Goal: Task Accomplishment & Management: Manage account settings

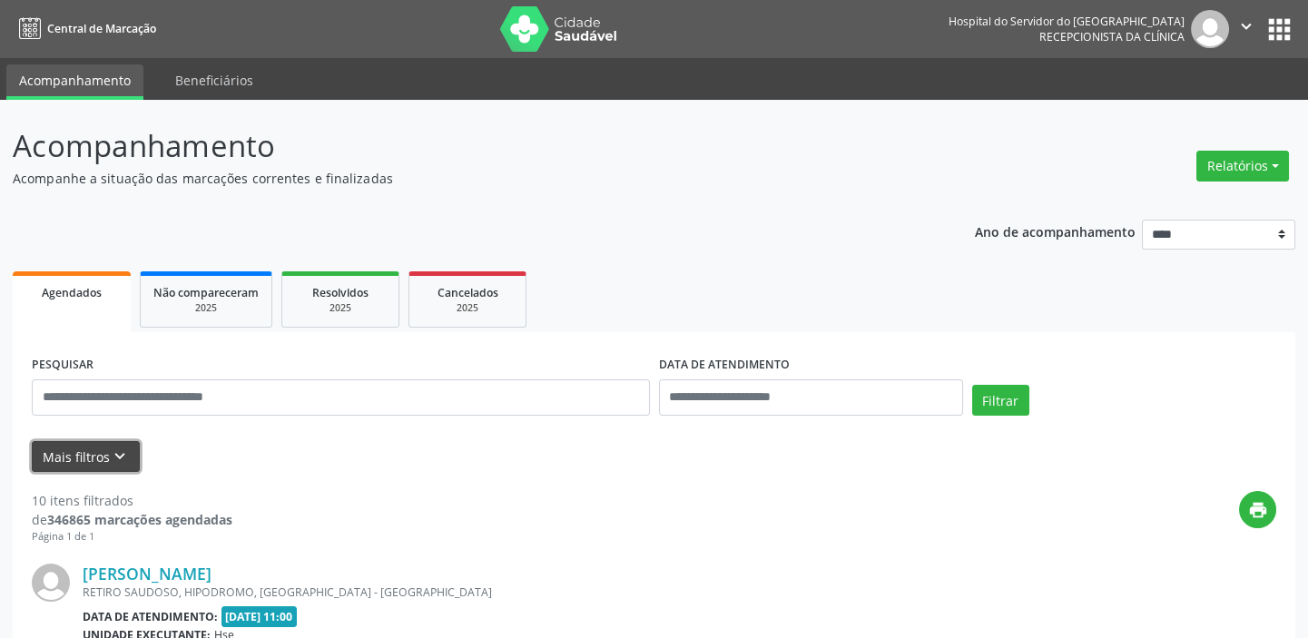
click at [110, 453] on icon "keyboard_arrow_down" at bounding box center [120, 457] width 20 height 20
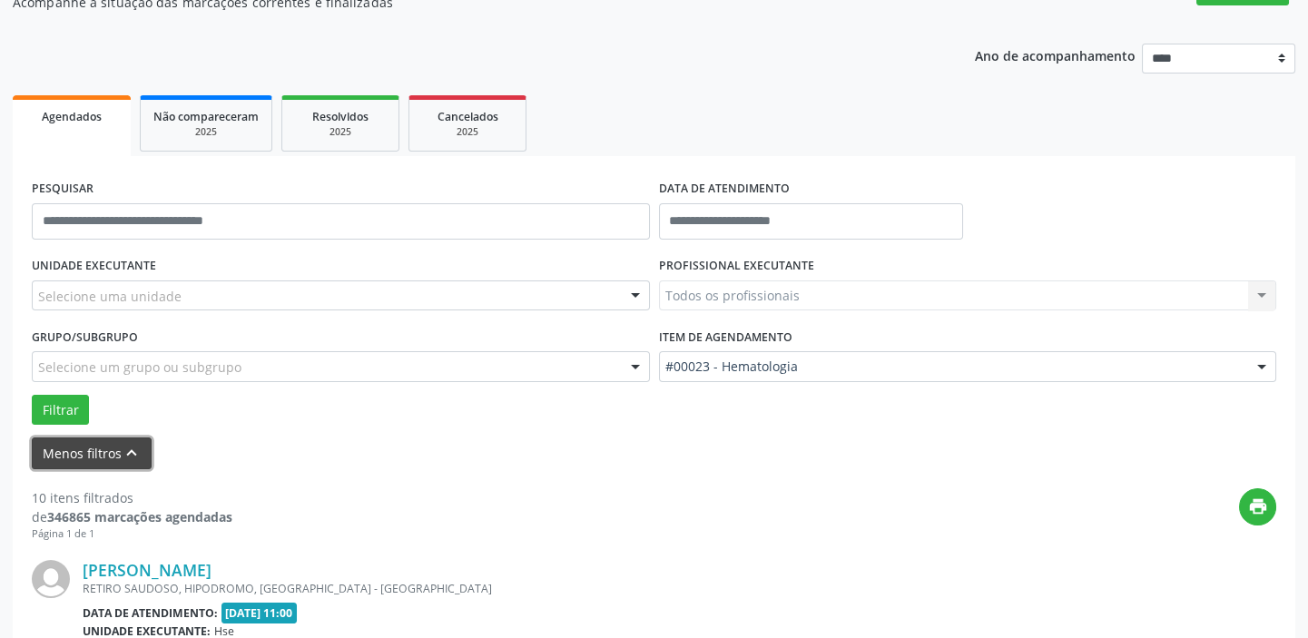
scroll to position [172, 0]
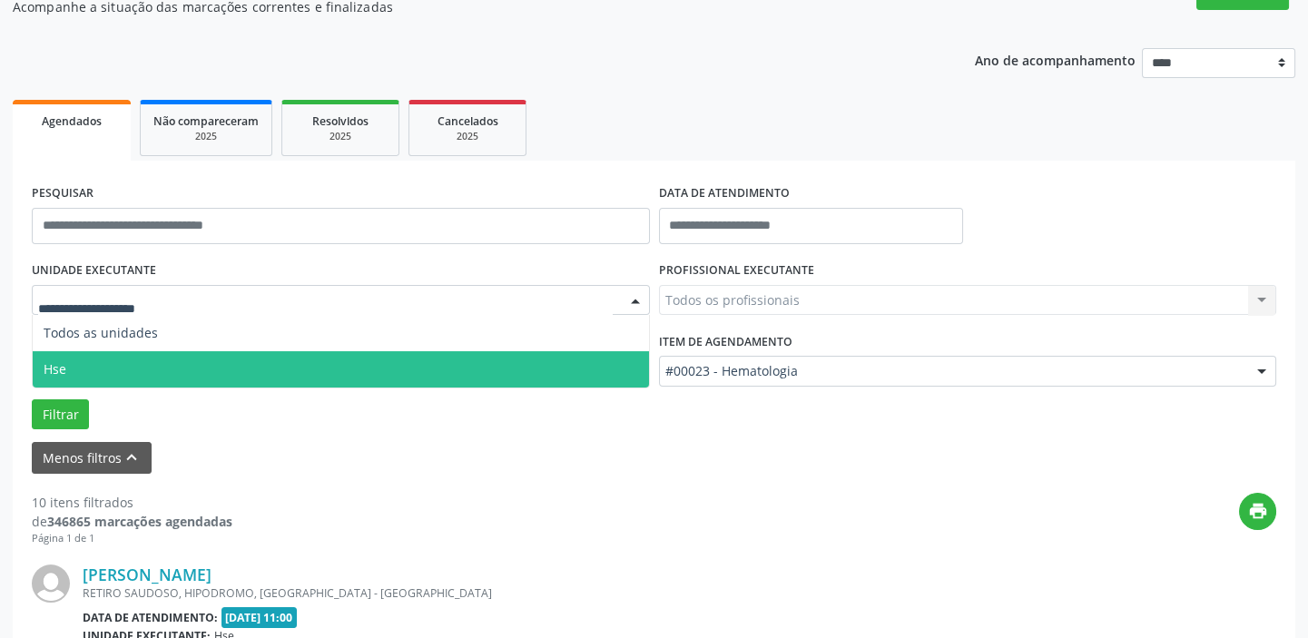
click at [639, 300] on div at bounding box center [635, 301] width 27 height 31
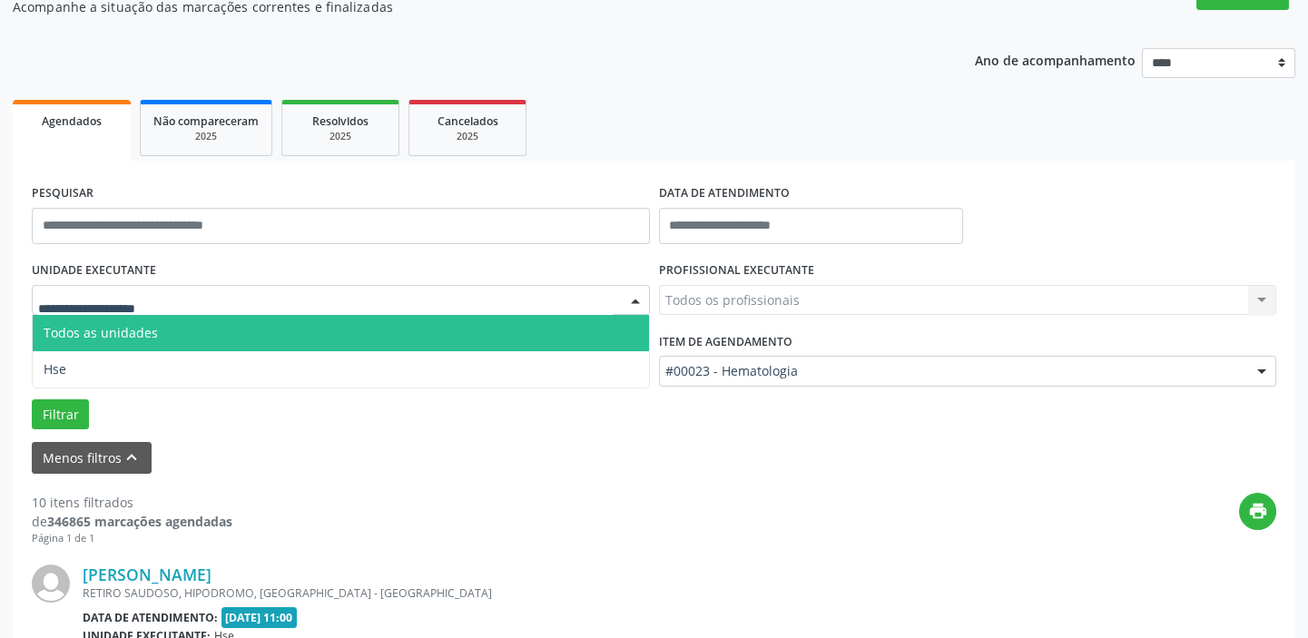
click at [596, 331] on span "Todos as unidades" at bounding box center [341, 333] width 616 height 36
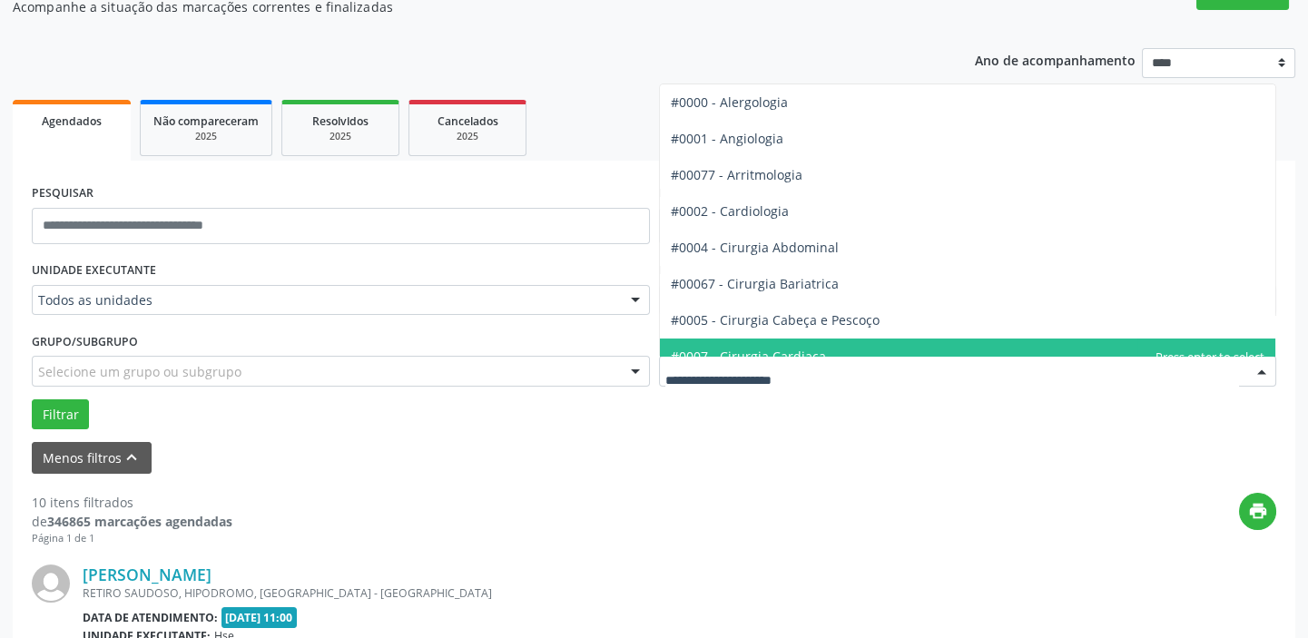
click at [1264, 366] on div at bounding box center [1261, 372] width 27 height 31
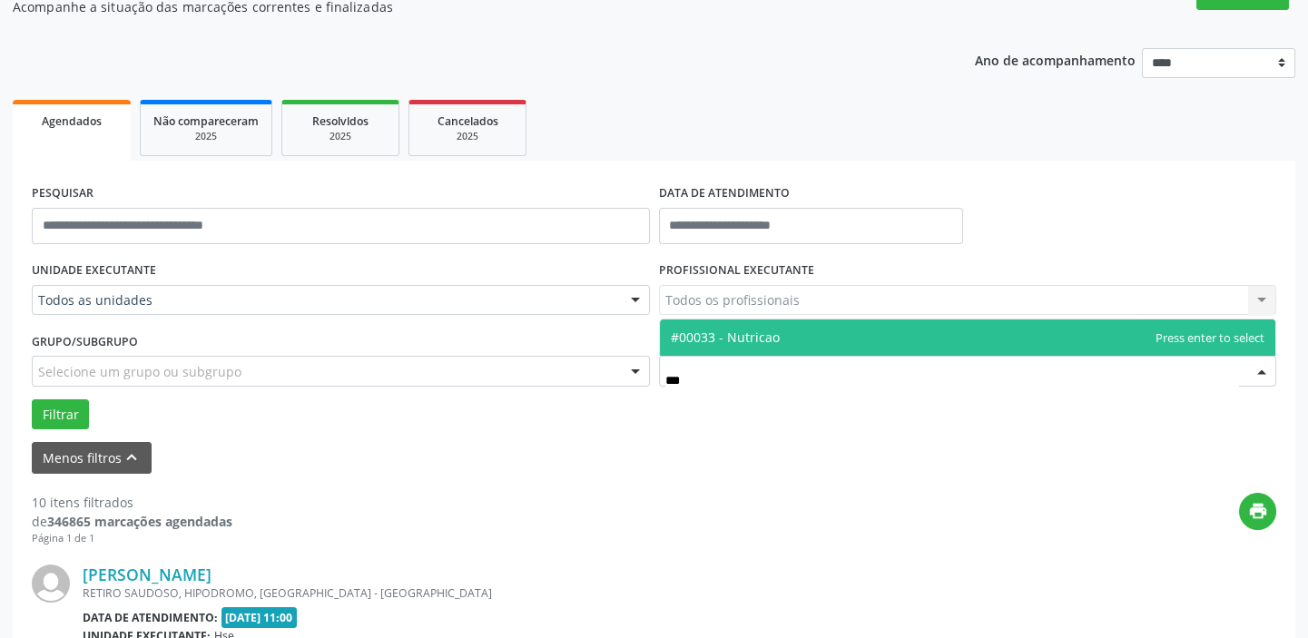
type input "****"
click at [809, 337] on span "#00033 - Nutricao" at bounding box center [968, 337] width 616 height 36
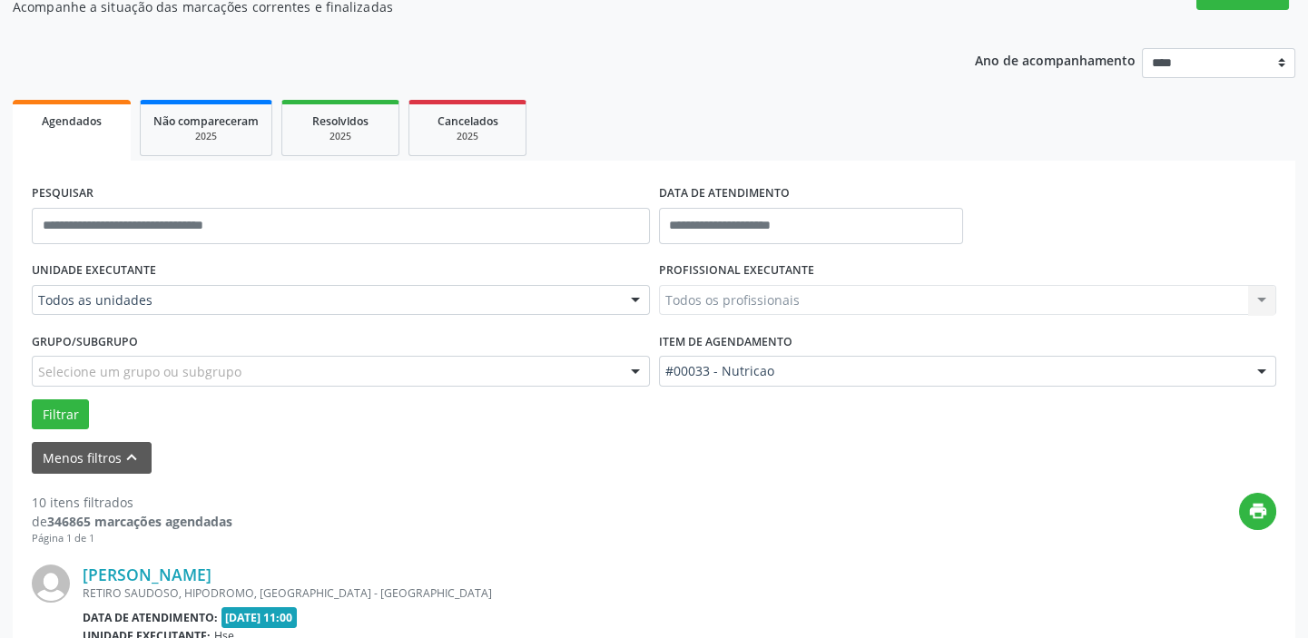
click at [1263, 296] on div "Todos os profissionais Todos os profissionais [PERSON_NAME] Interaminense Junio…" at bounding box center [968, 300] width 618 height 31
click at [773, 221] on input "text" at bounding box center [811, 226] width 304 height 36
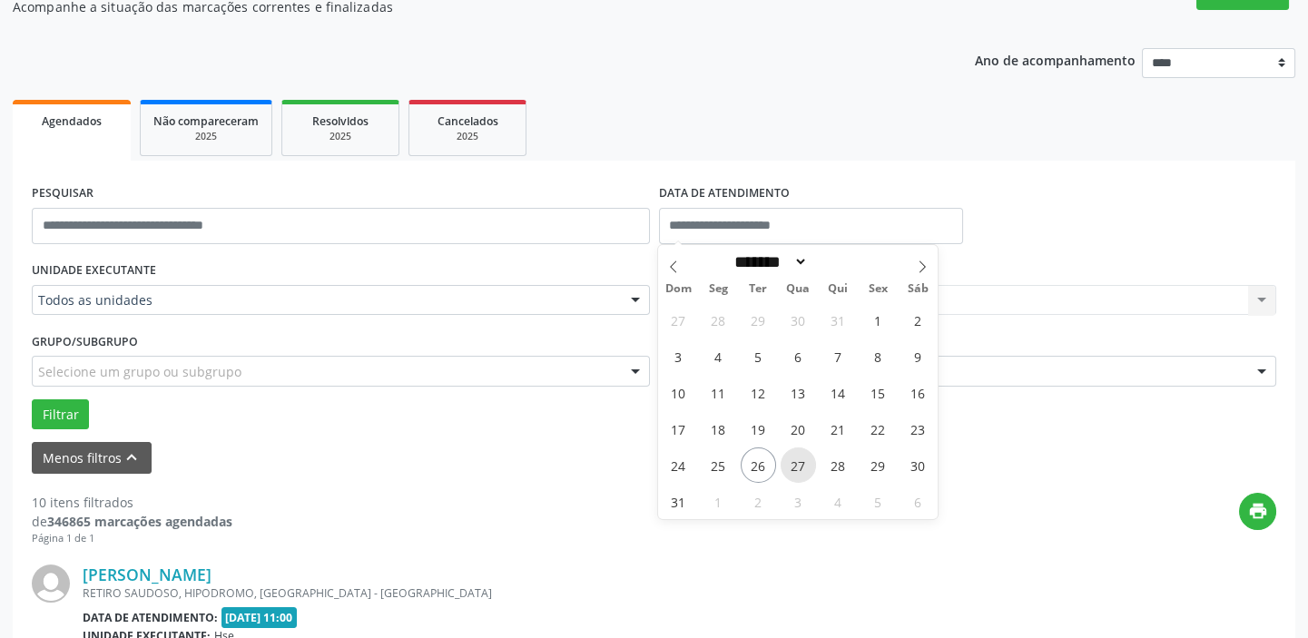
click at [806, 457] on span "27" at bounding box center [798, 464] width 35 height 35
type input "**********"
click at [805, 457] on span "27" at bounding box center [798, 464] width 35 height 35
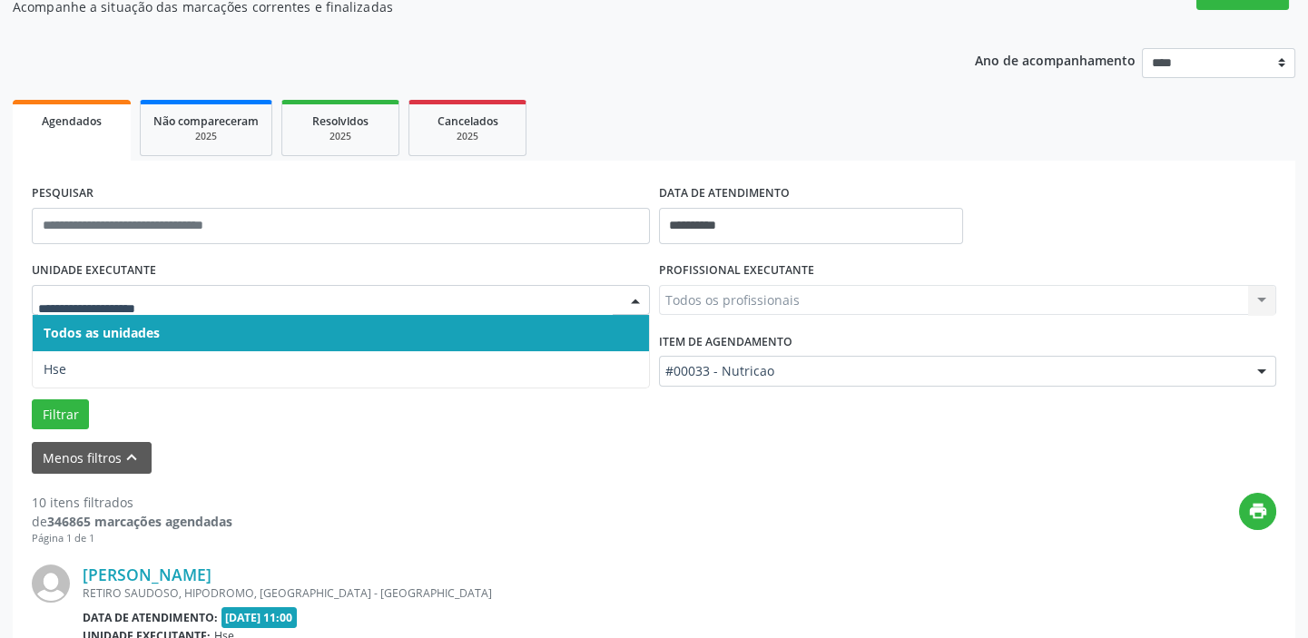
click at [638, 300] on div at bounding box center [635, 301] width 27 height 31
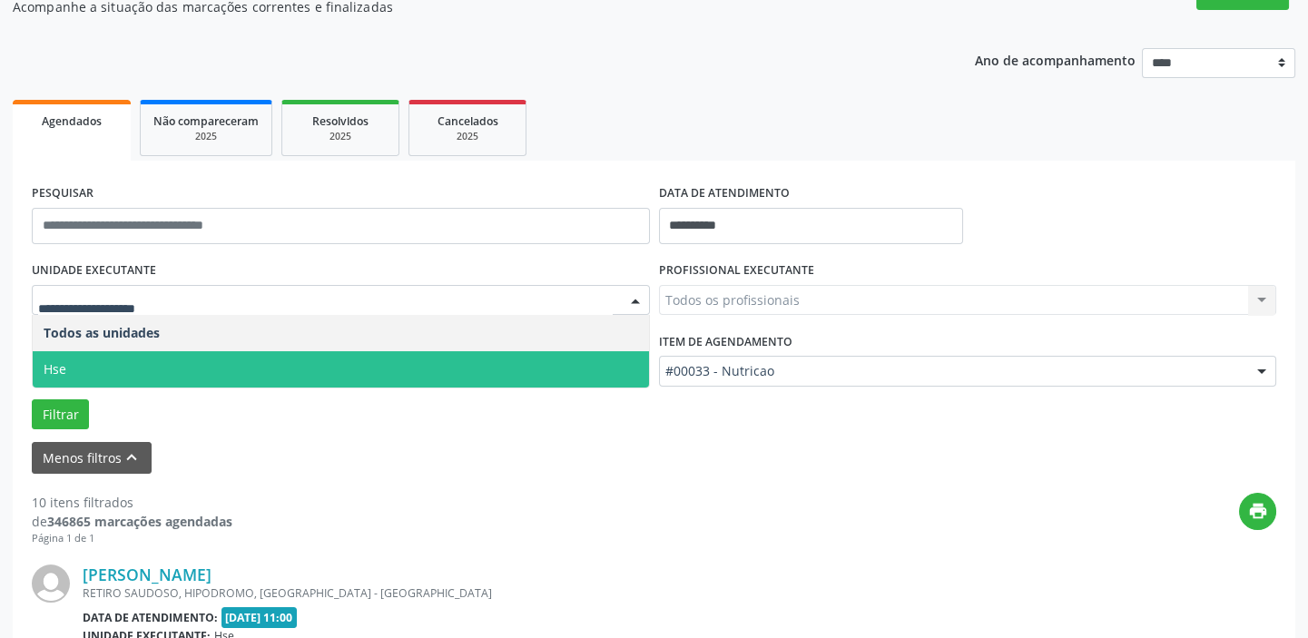
click at [593, 369] on span "Hse" at bounding box center [341, 369] width 616 height 36
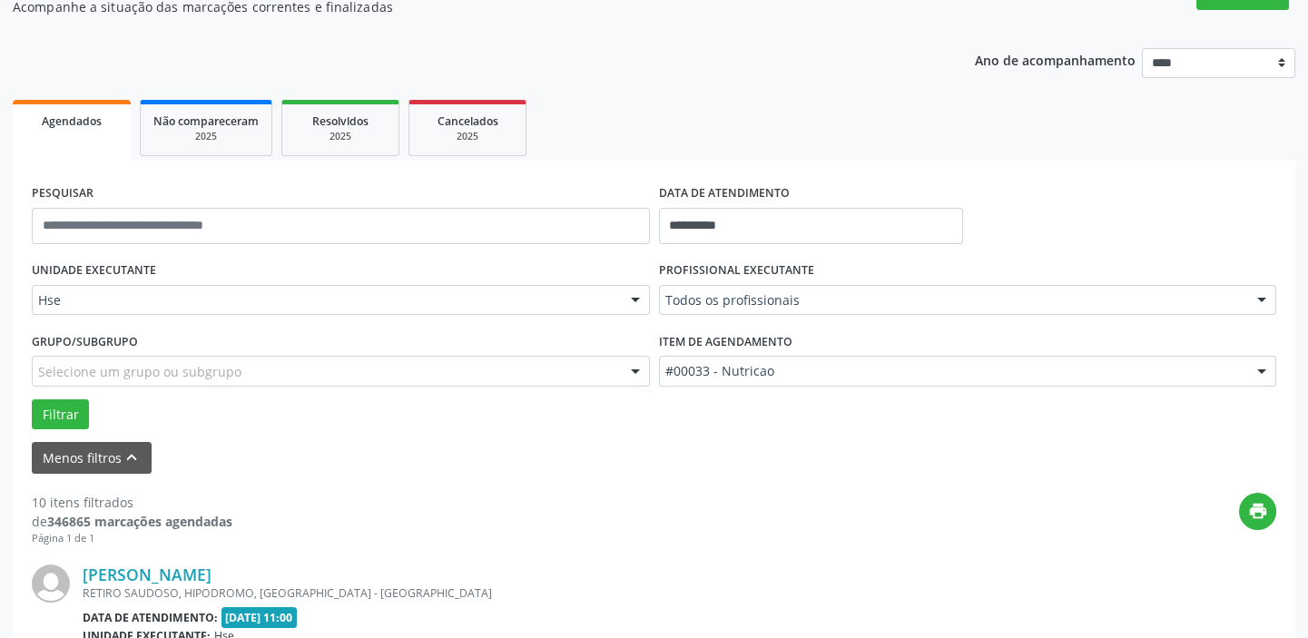
click at [639, 298] on div at bounding box center [635, 301] width 27 height 31
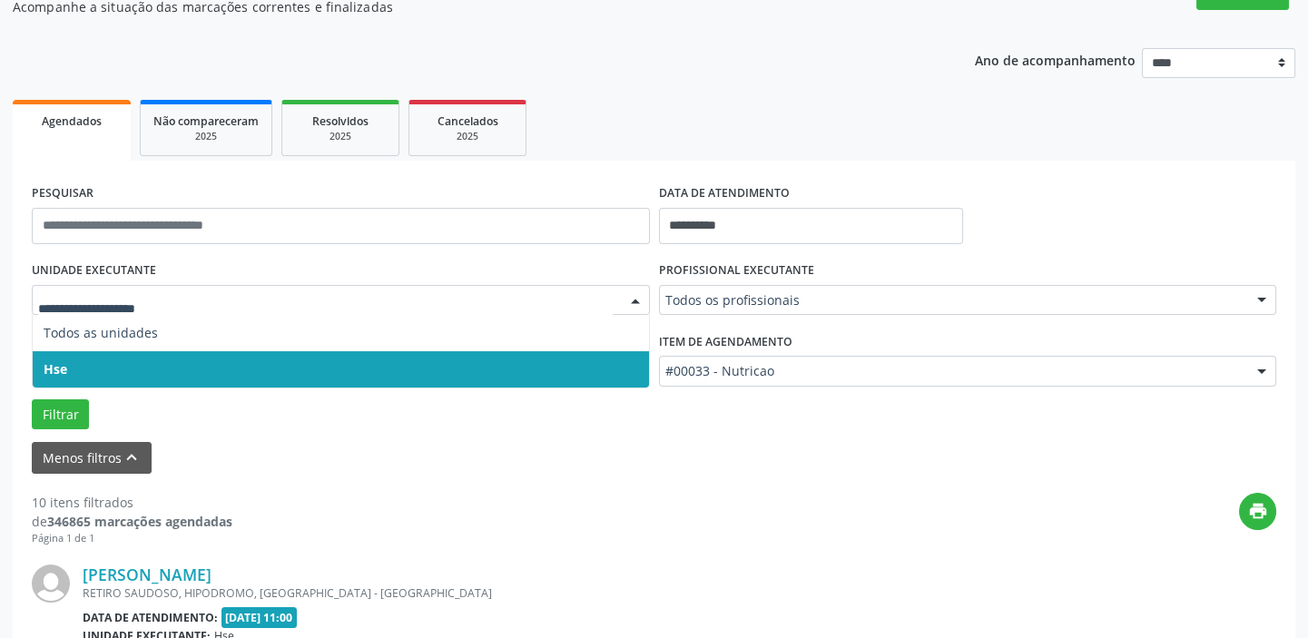
click at [614, 362] on span "Hse" at bounding box center [341, 369] width 616 height 36
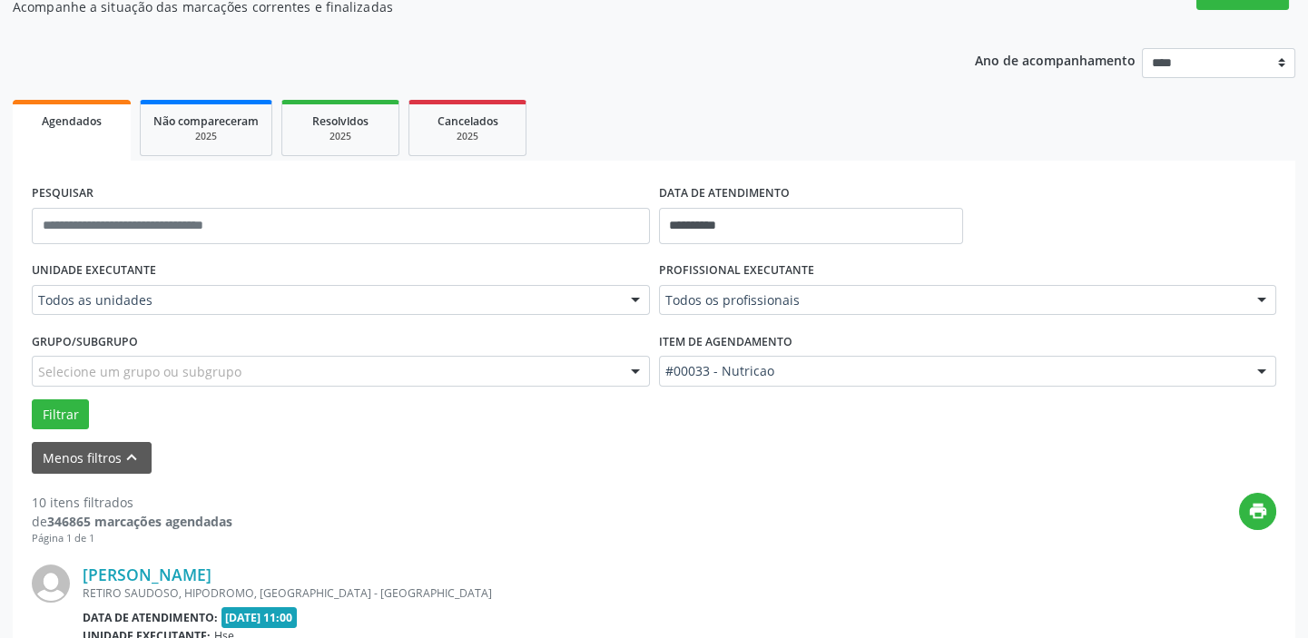
click at [642, 303] on div at bounding box center [635, 301] width 27 height 31
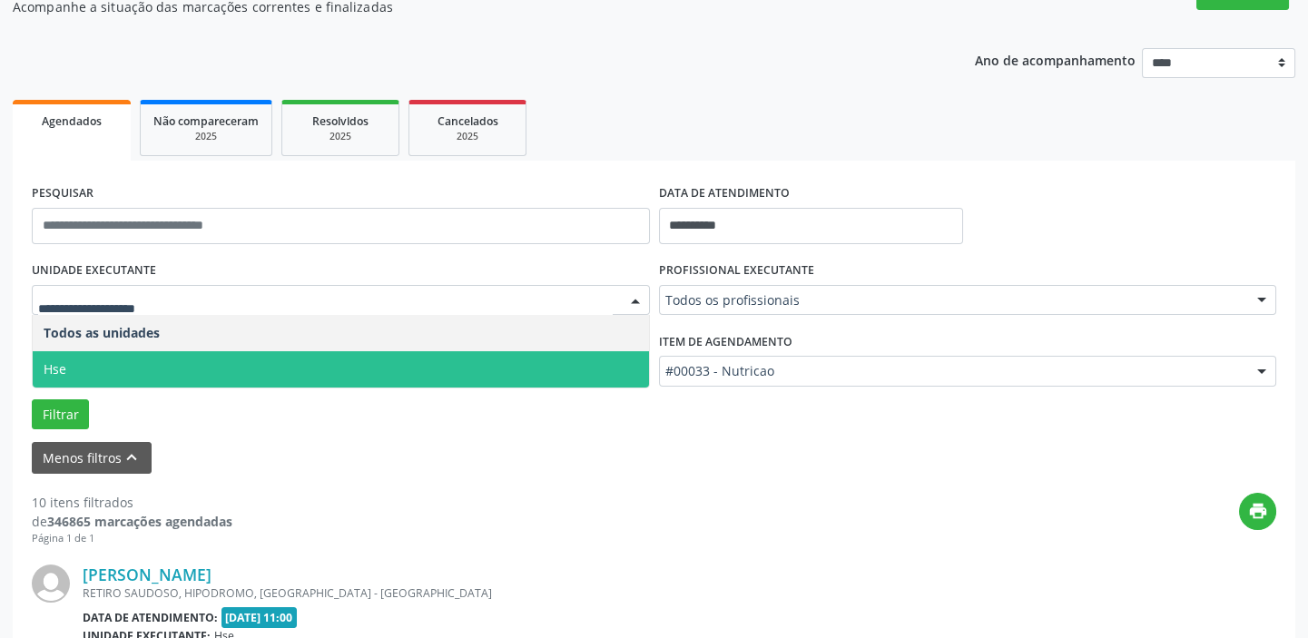
click at [629, 364] on span "Hse" at bounding box center [341, 369] width 616 height 36
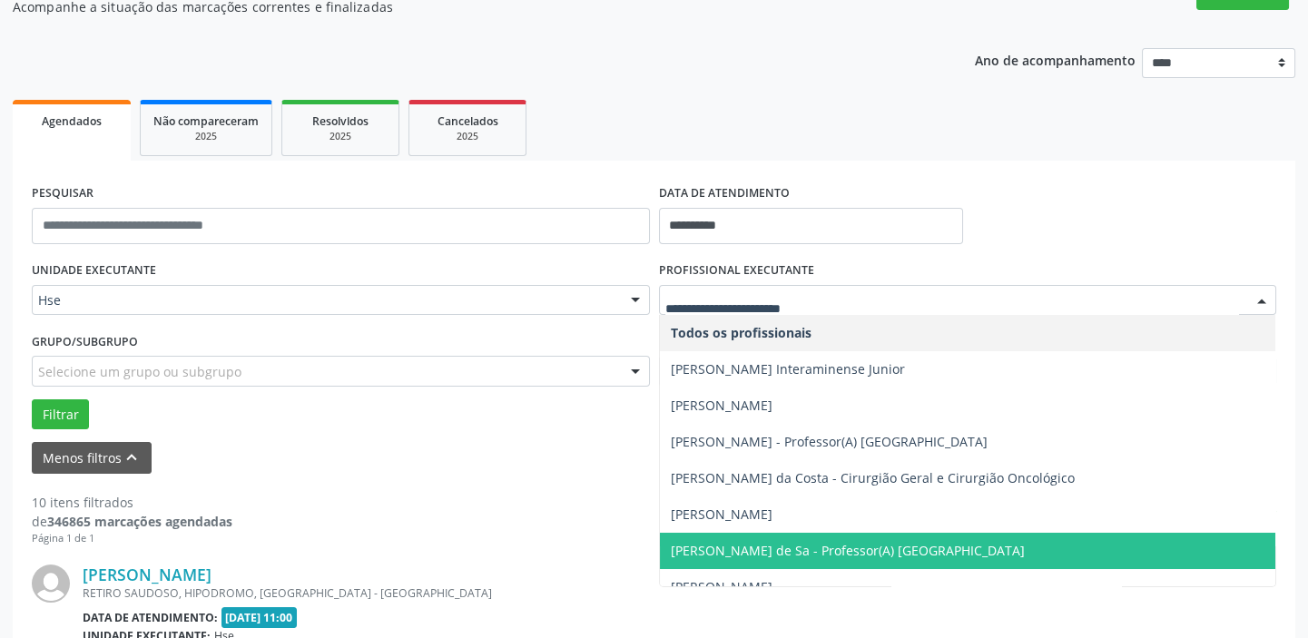
click at [1261, 296] on div at bounding box center [1261, 301] width 27 height 31
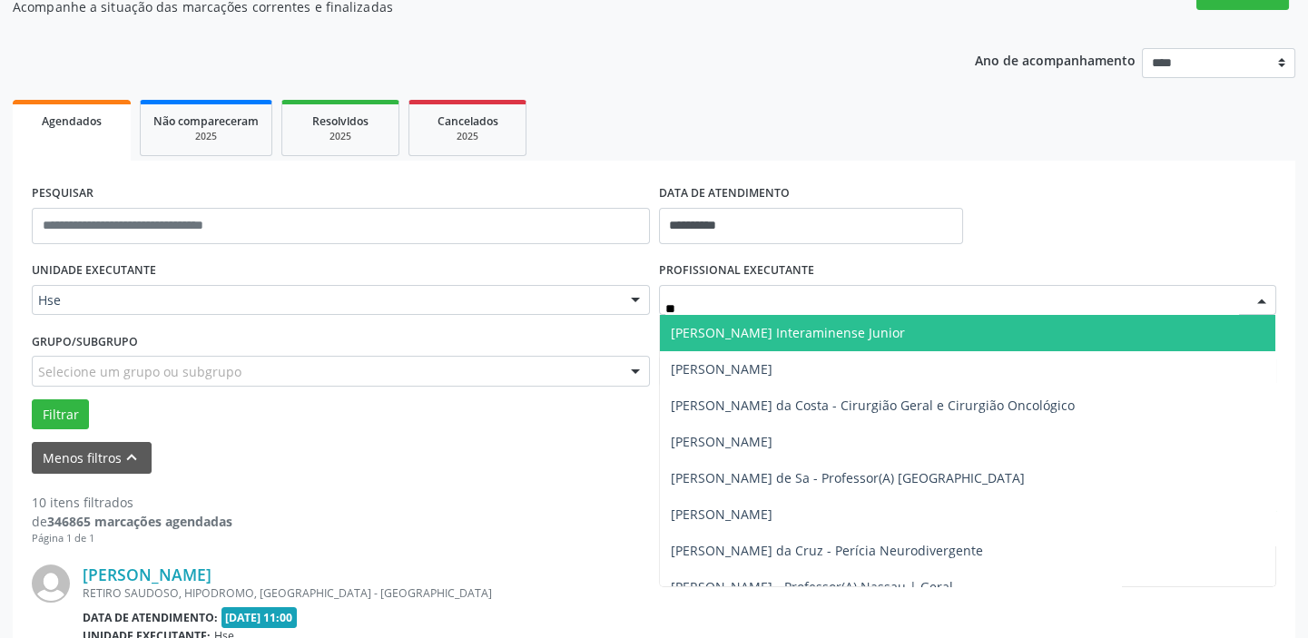
type input "***"
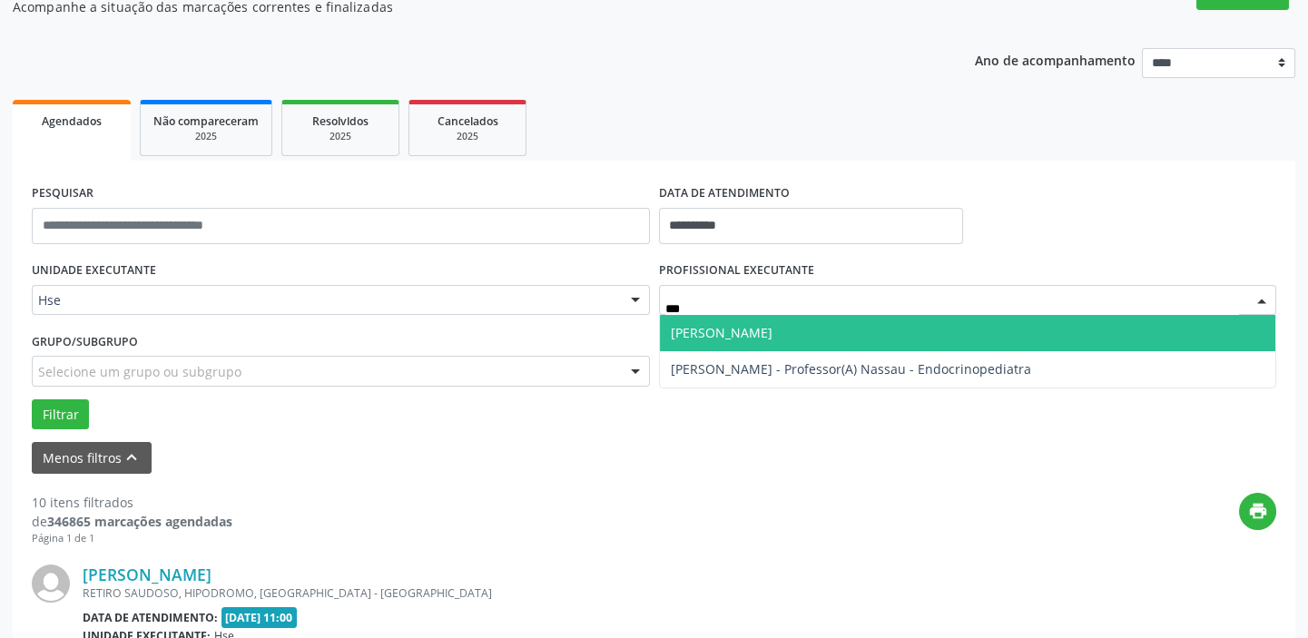
click at [772, 328] on span "[PERSON_NAME]" at bounding box center [722, 332] width 102 height 17
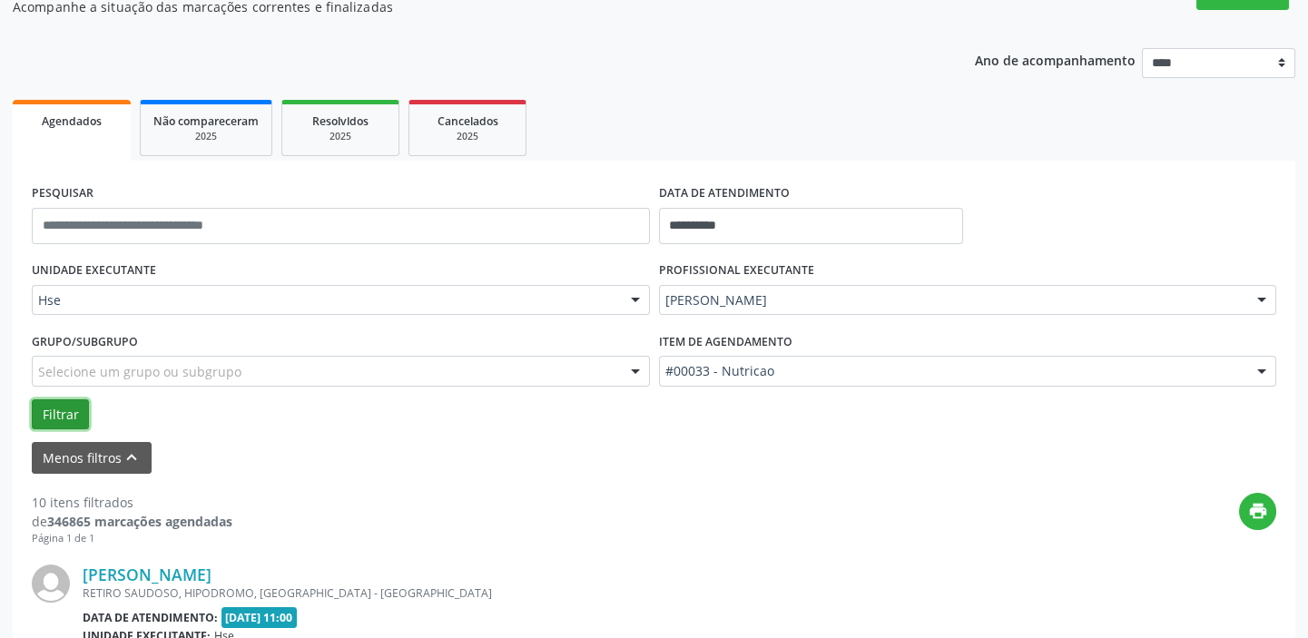
click at [66, 416] on button "Filtrar" at bounding box center [60, 414] width 57 height 31
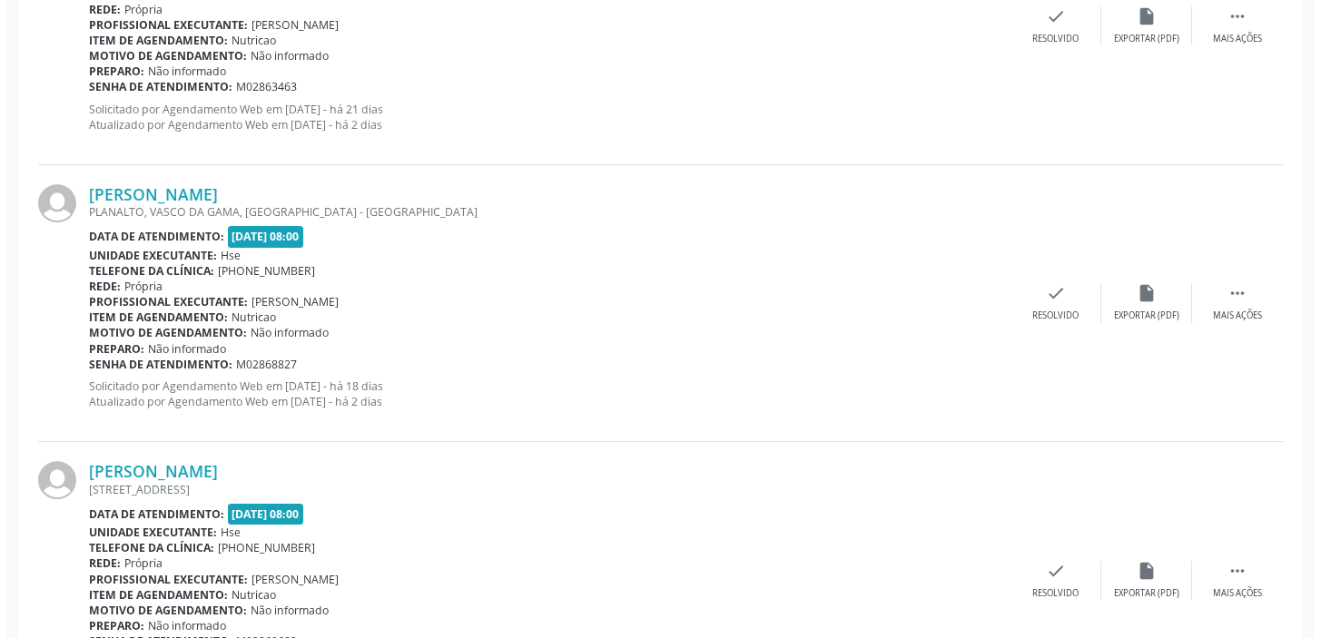
scroll to position [913, 0]
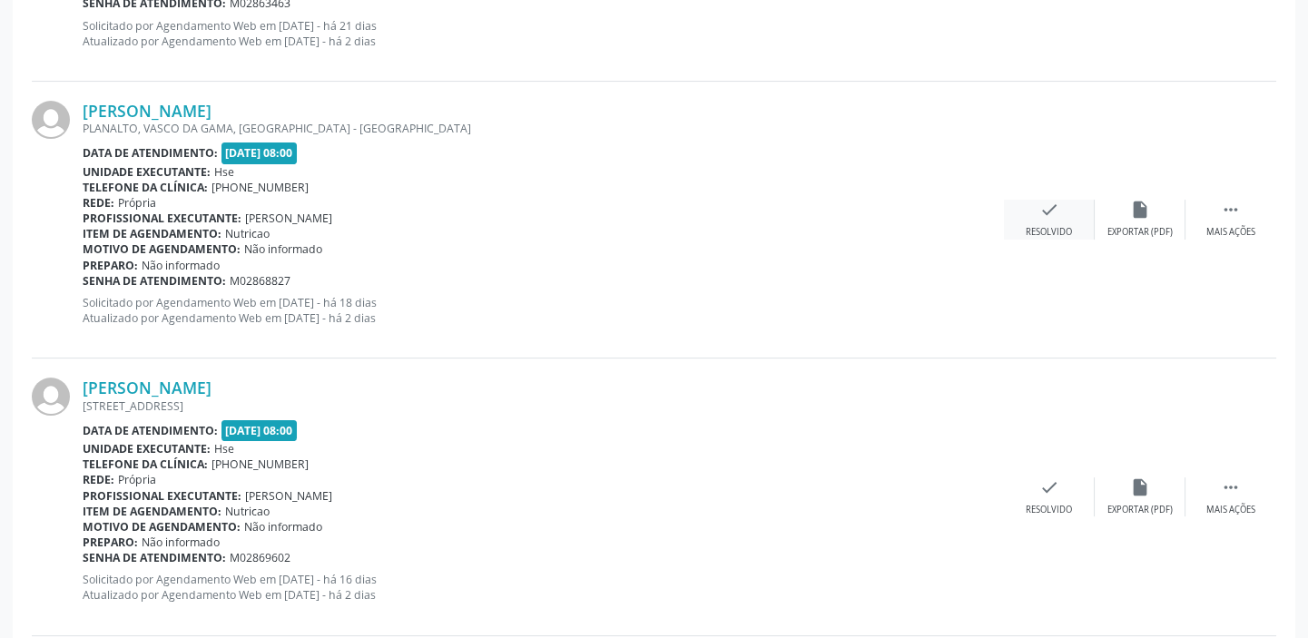
click at [1047, 217] on icon "check" at bounding box center [1049, 210] width 20 height 20
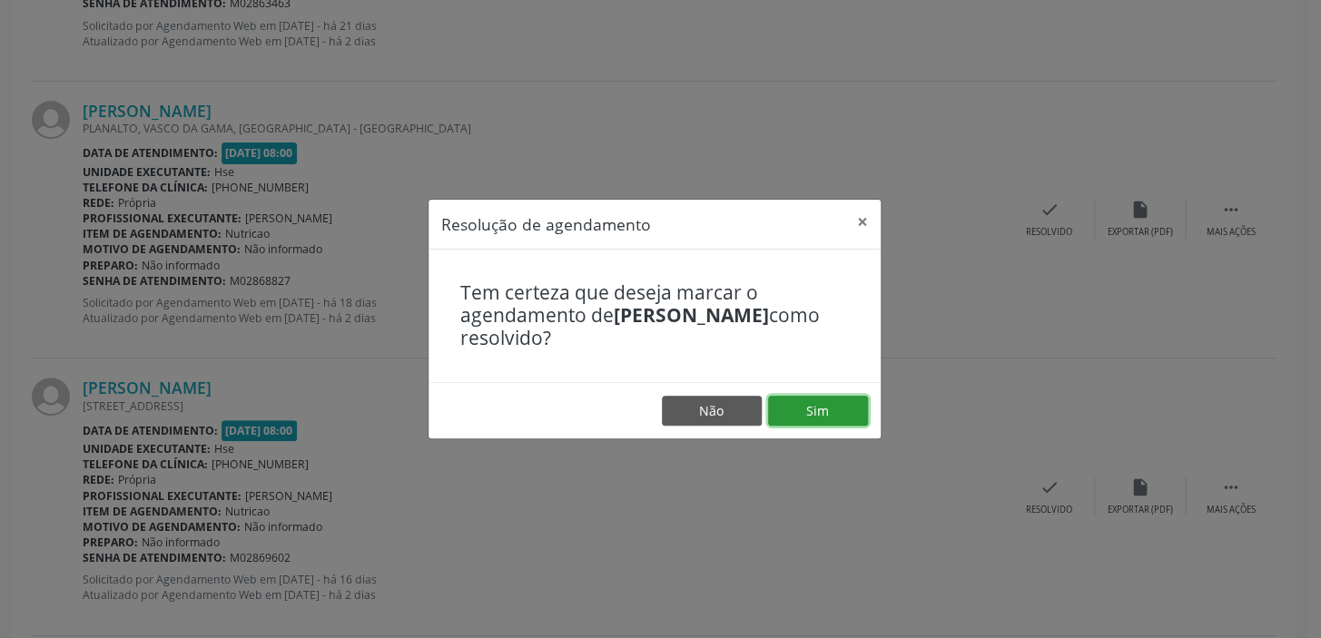
click at [821, 407] on button "Sim" at bounding box center [818, 411] width 100 height 31
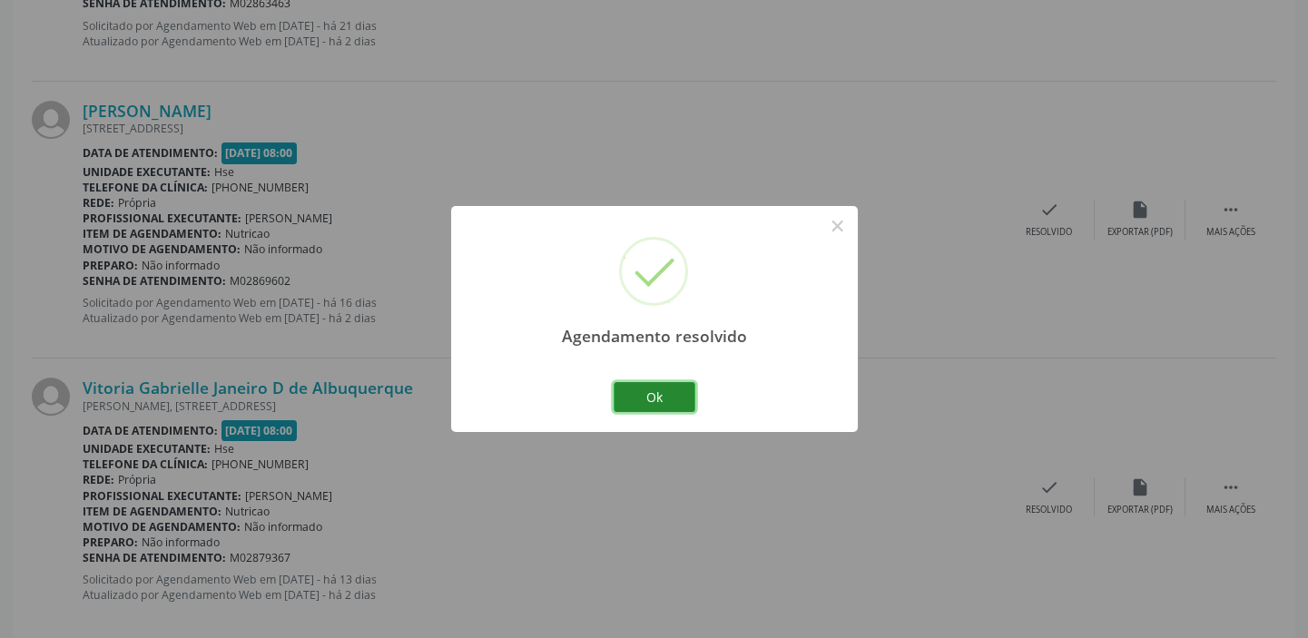
click at [669, 397] on button "Ok" at bounding box center [655, 397] width 82 height 31
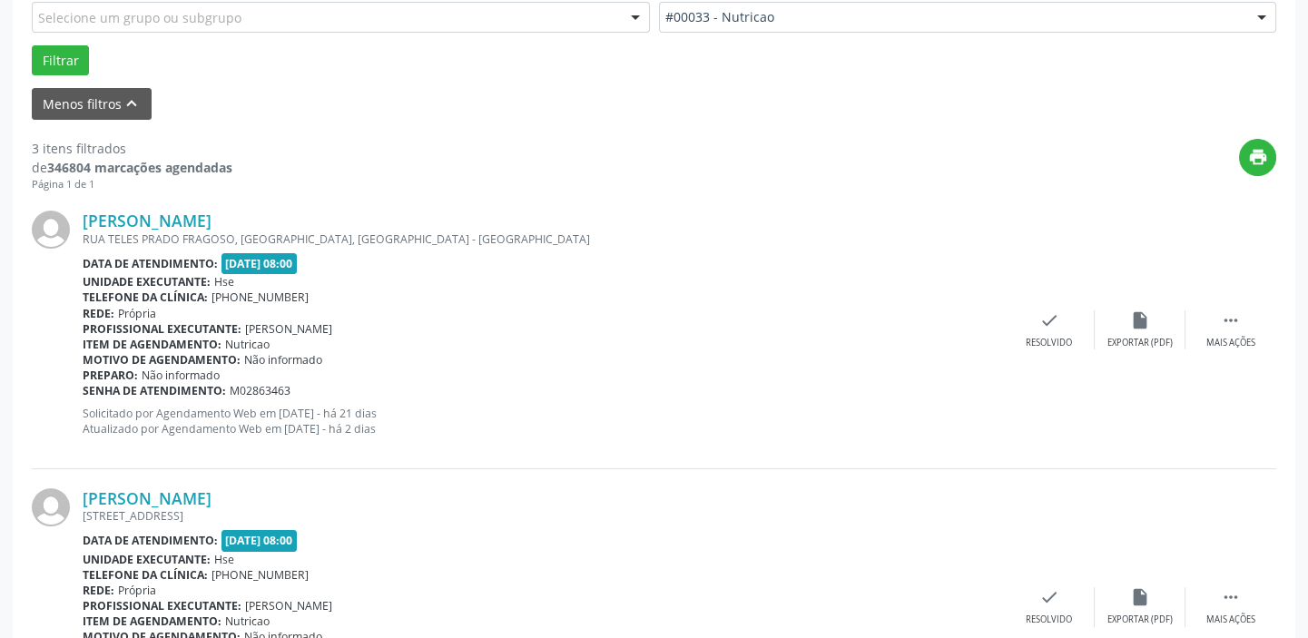
scroll to position [523, 0]
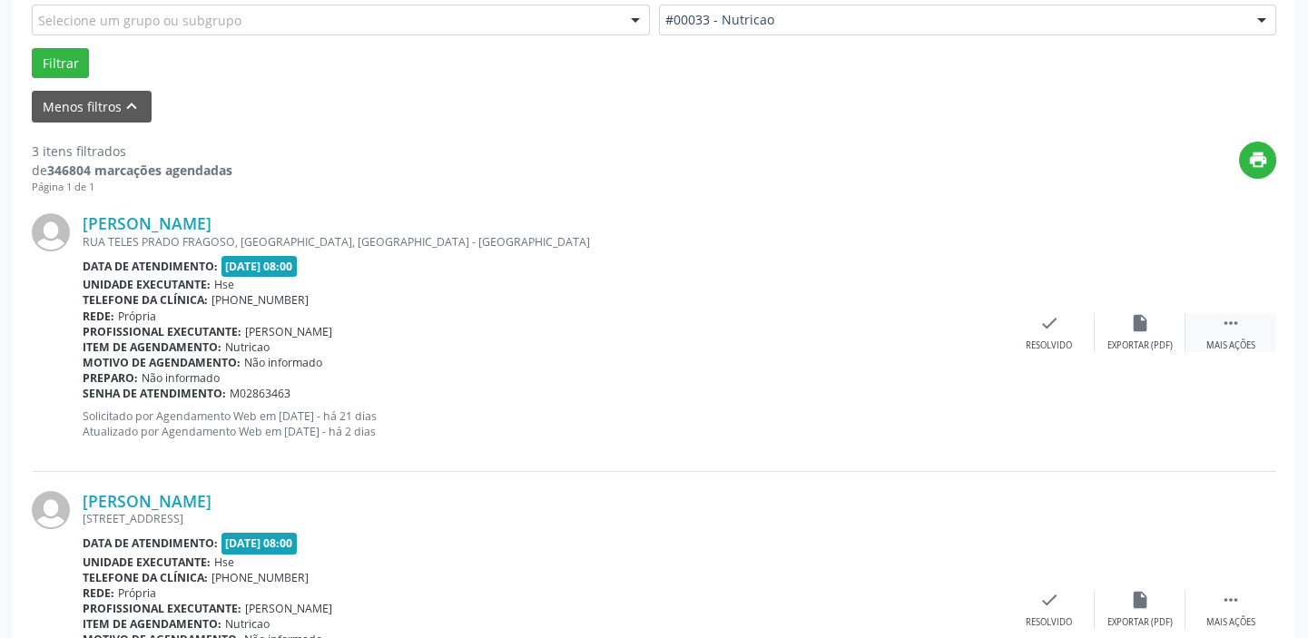
click at [1233, 333] on div " Mais ações" at bounding box center [1230, 332] width 91 height 39
click at [1155, 331] on div "alarm_off Não compareceu" at bounding box center [1140, 332] width 91 height 39
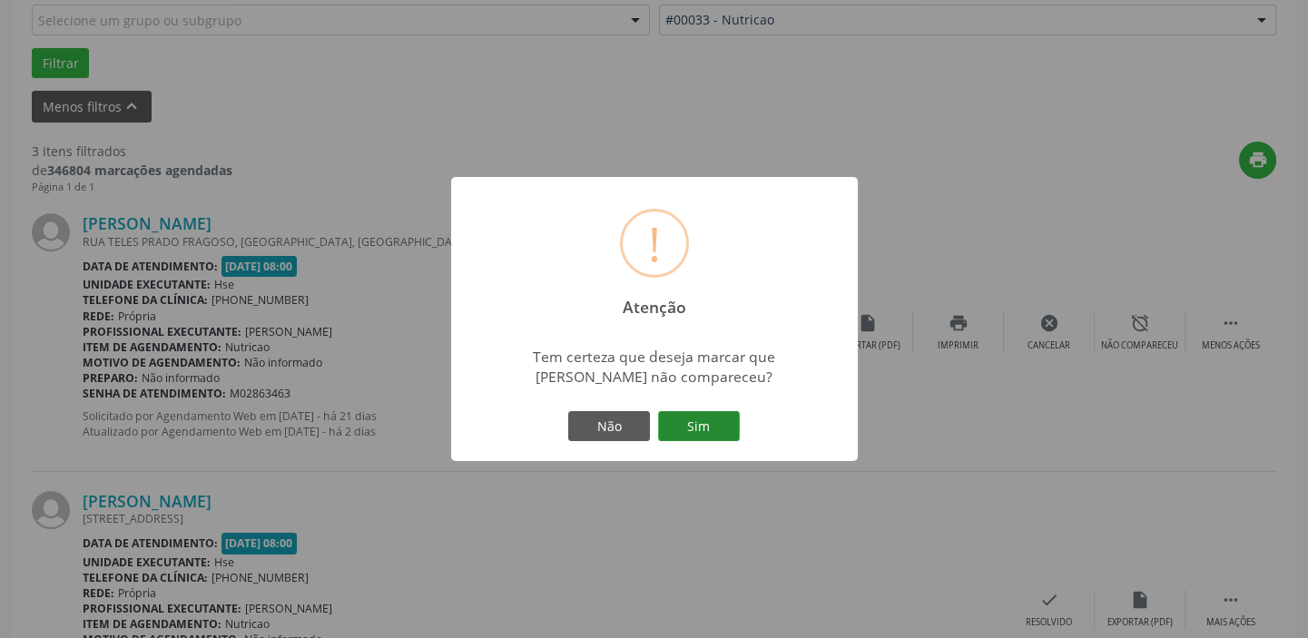
click at [717, 417] on button "Sim" at bounding box center [699, 426] width 82 height 31
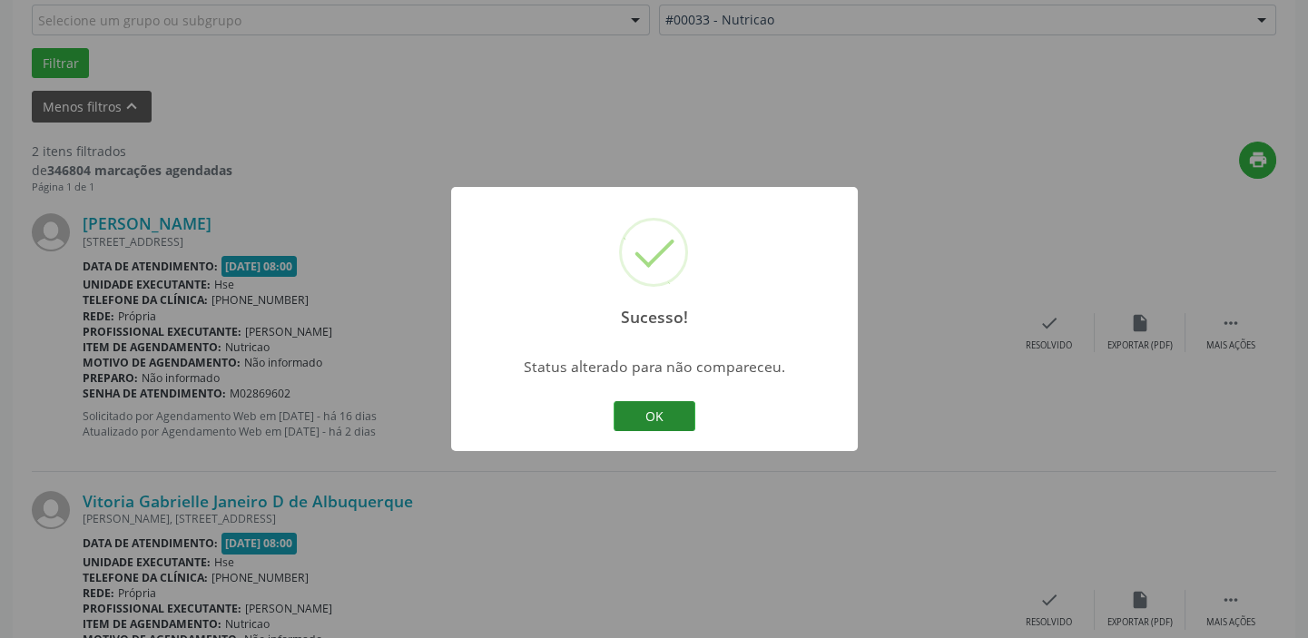
click at [654, 414] on button "OK" at bounding box center [655, 416] width 82 height 31
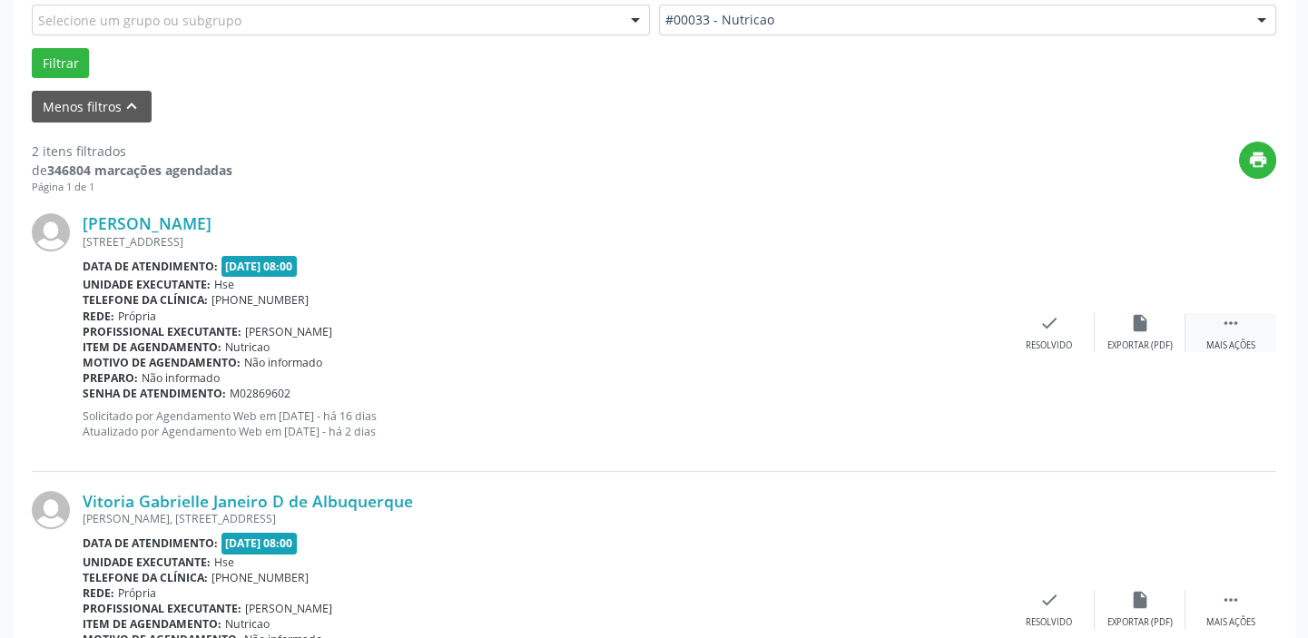
click at [1221, 322] on icon "" at bounding box center [1231, 323] width 20 height 20
click at [1149, 322] on icon "alarm_off" at bounding box center [1140, 323] width 20 height 20
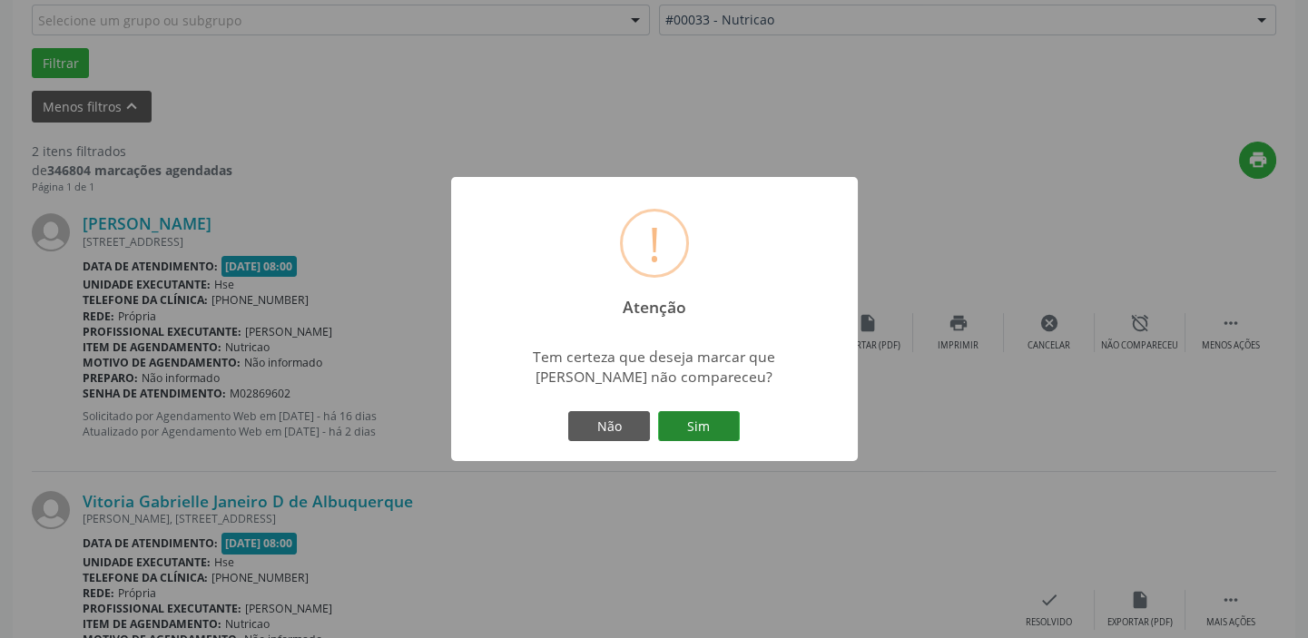
click at [718, 426] on button "Sim" at bounding box center [699, 426] width 82 height 31
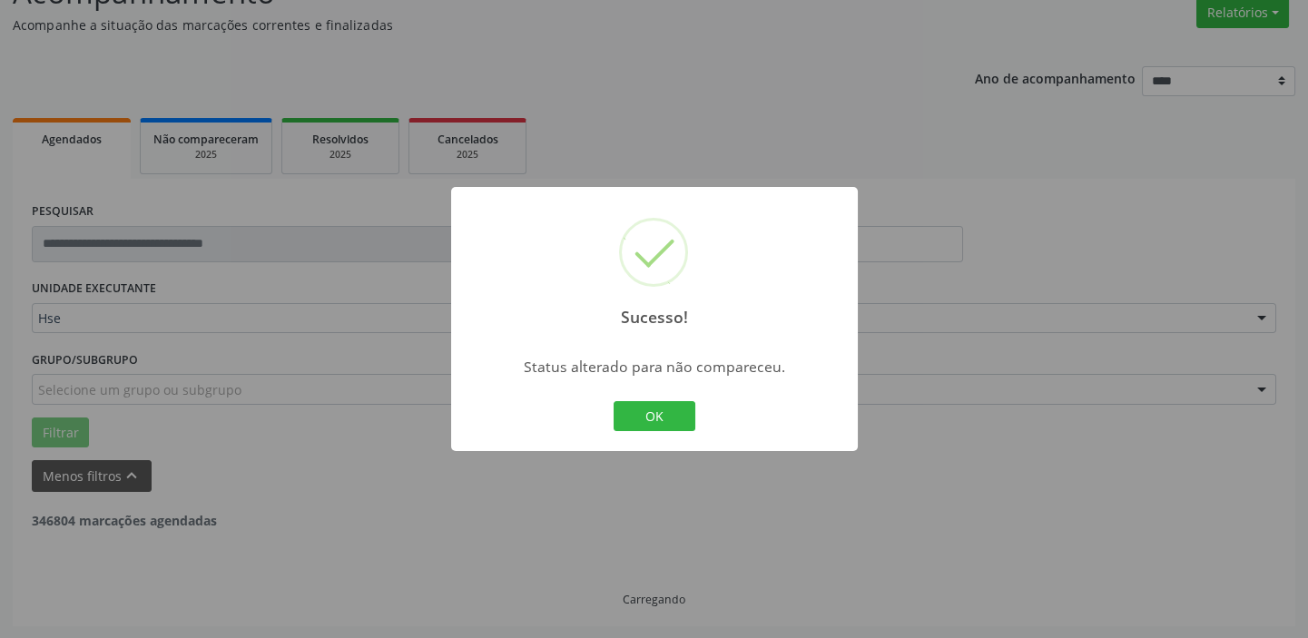
scroll to position [387, 0]
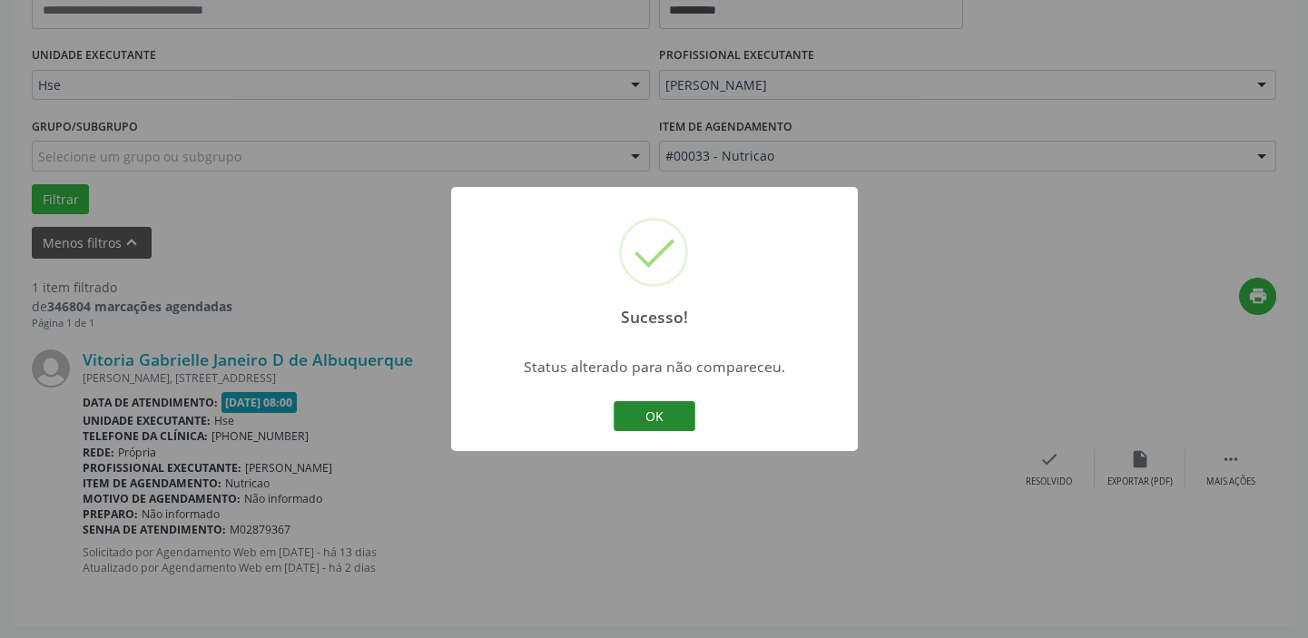
click at [663, 411] on button "OK" at bounding box center [655, 416] width 82 height 31
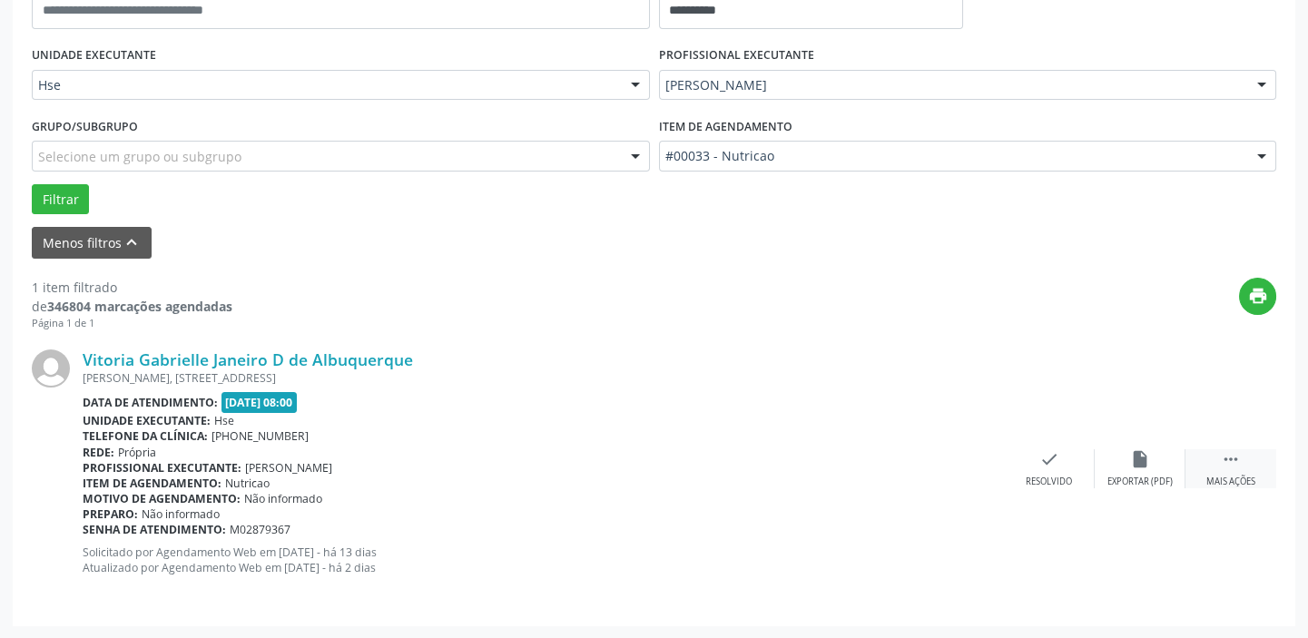
click at [1236, 468] on div " Mais ações" at bounding box center [1230, 468] width 91 height 39
click at [1141, 457] on icon "alarm_off" at bounding box center [1140, 459] width 20 height 20
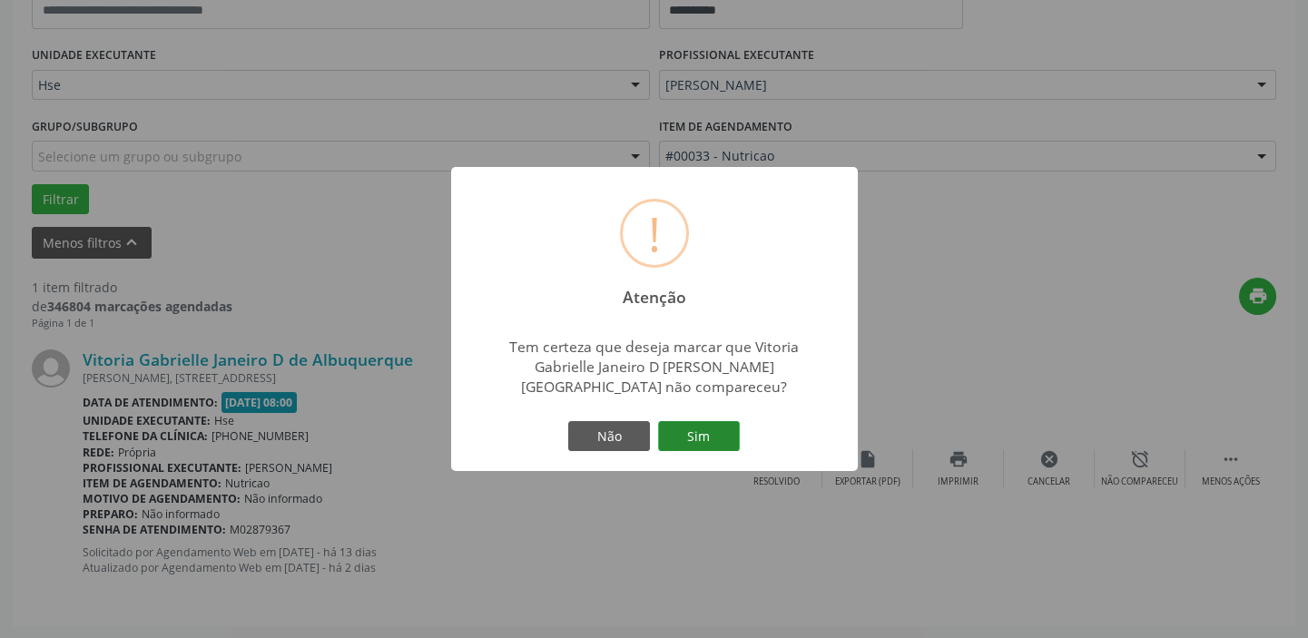
click at [724, 441] on button "Sim" at bounding box center [699, 436] width 82 height 31
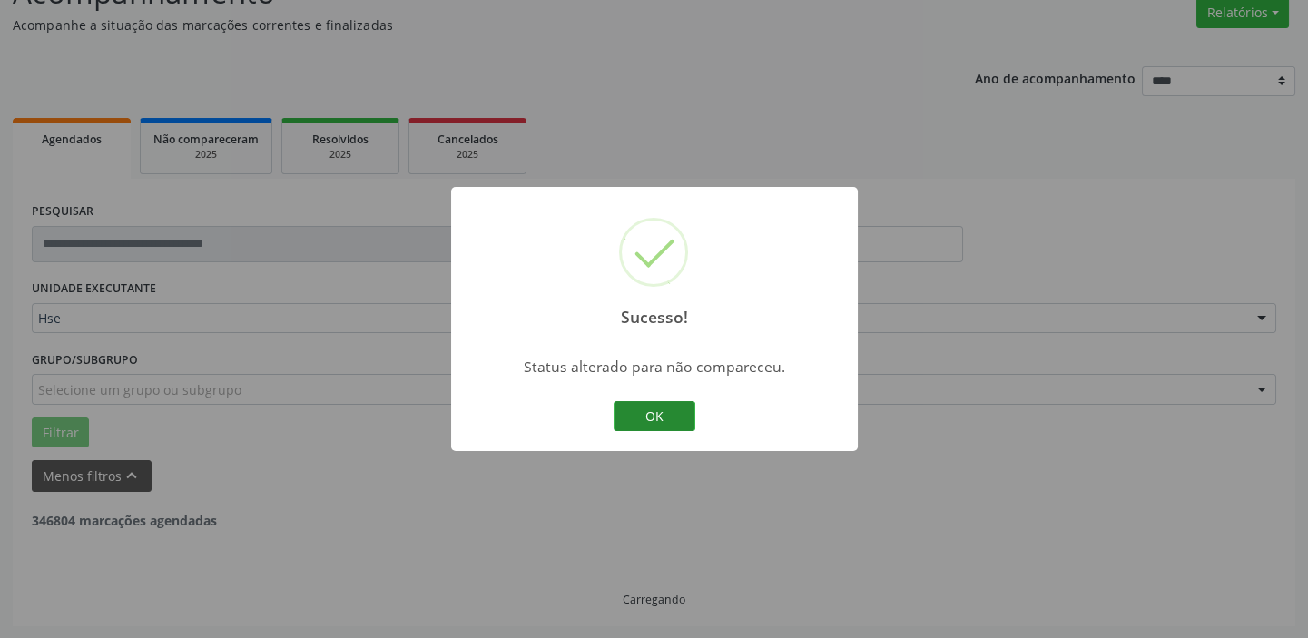
click at [668, 414] on button "OK" at bounding box center [655, 416] width 82 height 31
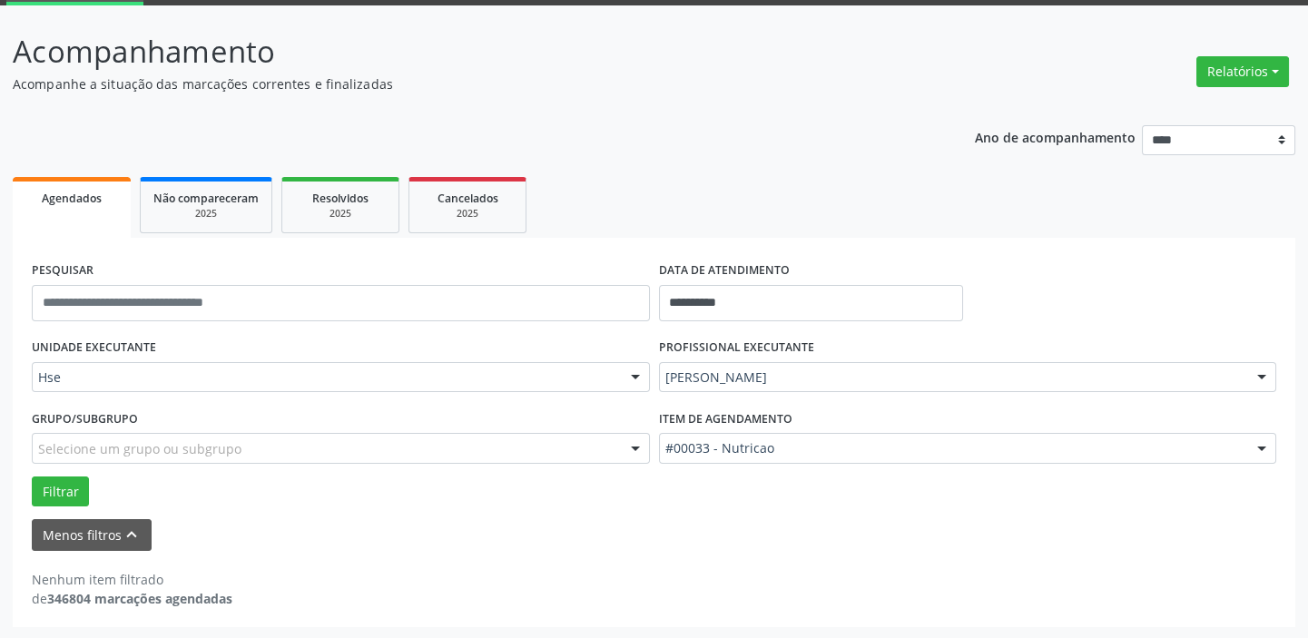
scroll to position [31, 0]
